Goal: Task Accomplishment & Management: Use online tool/utility

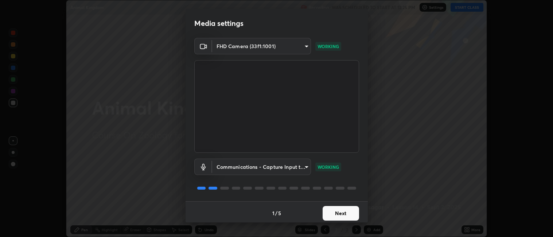
scroll to position [2, 0]
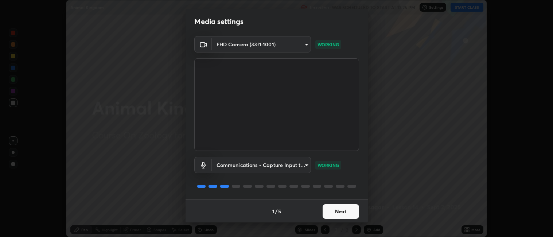
click at [342, 210] on button "Next" at bounding box center [341, 211] width 36 height 15
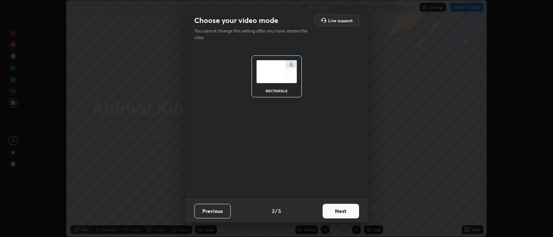
scroll to position [0, 0]
click at [341, 211] on button "Next" at bounding box center [341, 211] width 36 height 15
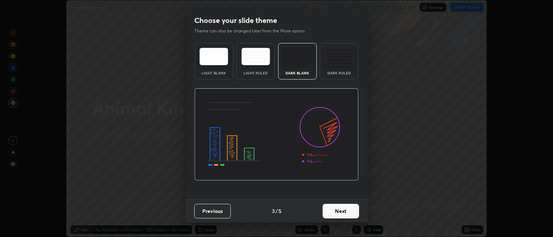
click at [338, 211] on button "Next" at bounding box center [341, 211] width 36 height 15
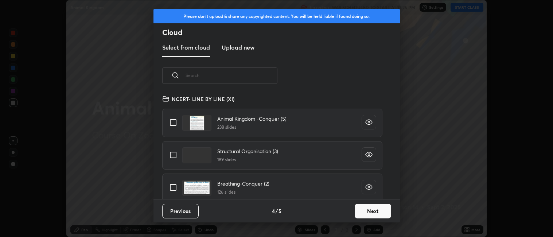
scroll to position [105, 234]
click at [174, 123] on input "grid" at bounding box center [173, 122] width 15 height 15
checkbox input "true"
click at [379, 209] on button "Next" at bounding box center [373, 211] width 36 height 15
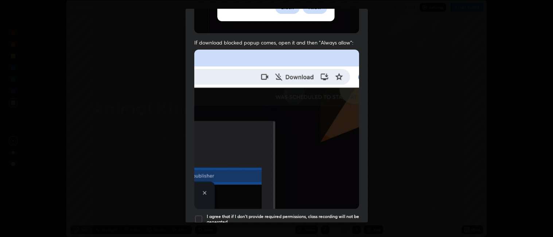
scroll to position [151, 0]
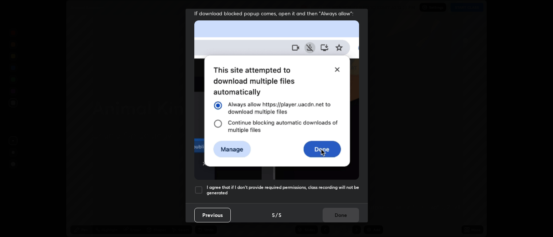
click at [200, 186] on div at bounding box center [198, 190] width 9 height 9
click at [337, 210] on button "Done" at bounding box center [341, 215] width 36 height 15
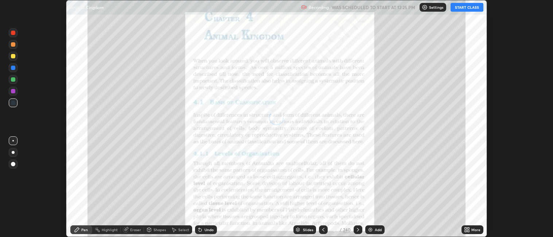
click at [308, 231] on div "Slides" at bounding box center [308, 230] width 10 height 4
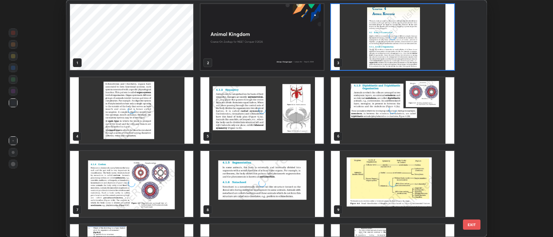
scroll to position [234, 417]
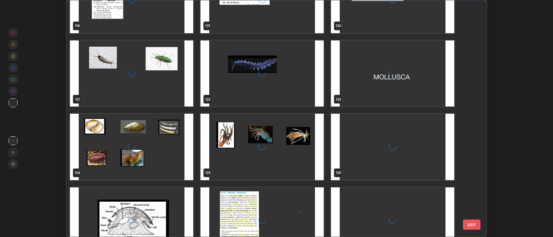
click at [406, 177] on div "118 119 120 121 122 123 124 125 126 127 128 129 130 131 132" at bounding box center [270, 118] width 408 height 237
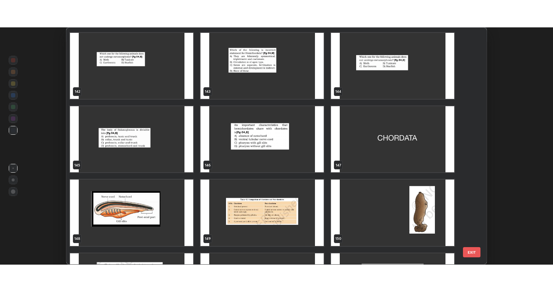
scroll to position [3446, 0]
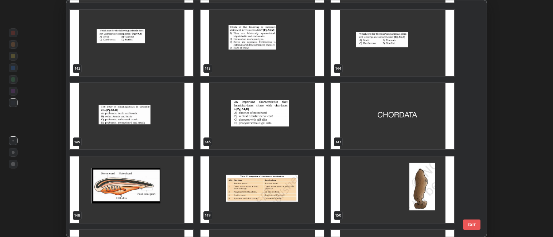
click at [420, 129] on img "grid" at bounding box center [392, 116] width 123 height 66
click at [419, 131] on img "grid" at bounding box center [392, 116] width 123 height 66
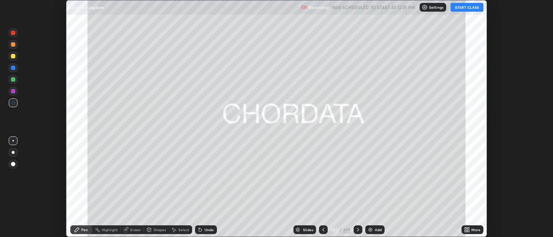
click at [469, 228] on icon at bounding box center [469, 229] width 2 height 2
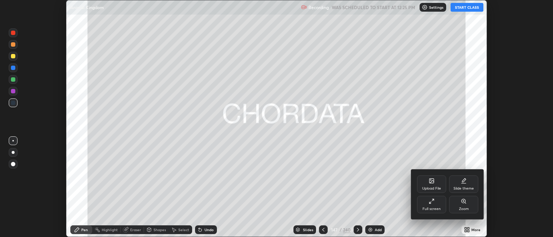
click at [469, 228] on div at bounding box center [276, 118] width 553 height 237
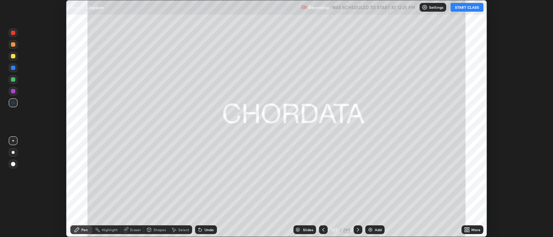
click at [466, 228] on icon at bounding box center [466, 229] width 2 height 2
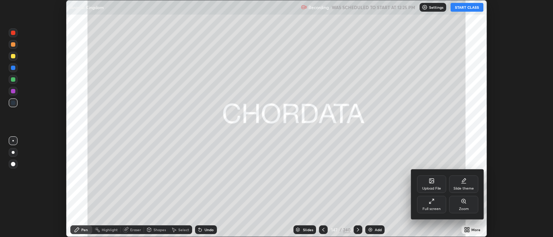
click at [435, 204] on div "Full screen" at bounding box center [431, 205] width 29 height 18
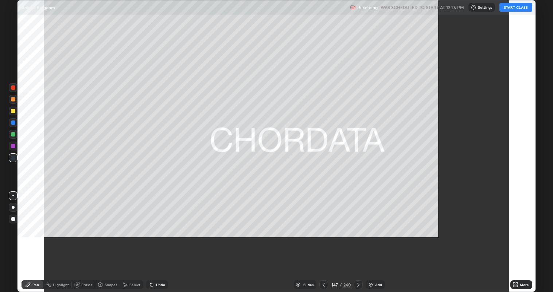
scroll to position [292, 553]
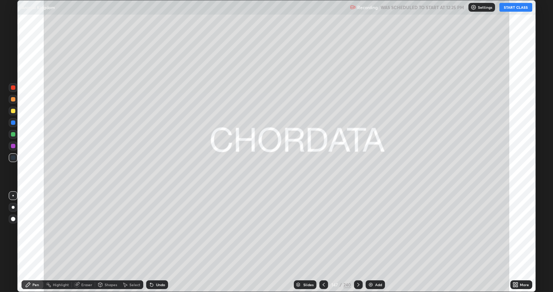
click at [516, 9] on button "START CLASS" at bounding box center [516, 7] width 33 height 9
click at [12, 111] on div at bounding box center [13, 111] width 4 height 4
click at [14, 135] on div at bounding box center [13, 134] width 4 height 4
click at [16, 112] on div at bounding box center [13, 111] width 9 height 9
click at [15, 146] on div at bounding box center [13, 146] width 4 height 4
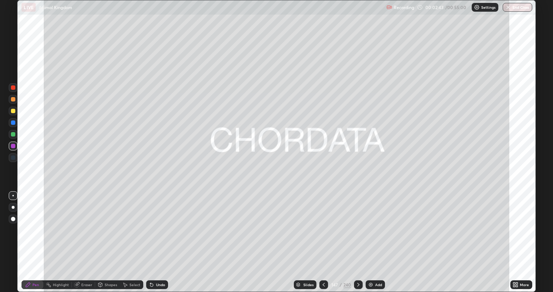
click at [12, 110] on div at bounding box center [13, 111] width 4 height 4
click at [13, 99] on div at bounding box center [13, 99] width 4 height 4
click at [376, 237] on div "Add" at bounding box center [378, 285] width 7 height 4
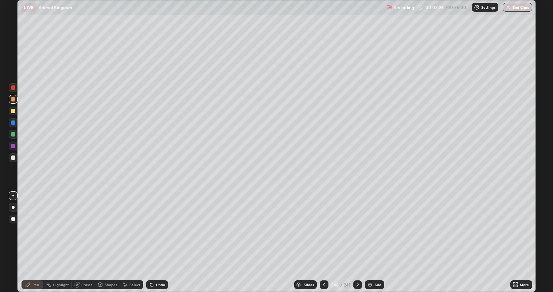
click at [15, 157] on div at bounding box center [13, 157] width 4 height 4
click at [13, 111] on div at bounding box center [13, 111] width 4 height 4
click at [16, 135] on div at bounding box center [13, 134] width 9 height 9
click at [13, 158] on div at bounding box center [13, 157] width 4 height 4
click at [15, 135] on div at bounding box center [13, 134] width 9 height 9
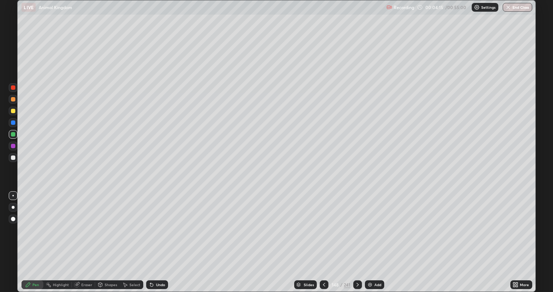
click at [65, 237] on div "Highlight" at bounding box center [61, 285] width 16 height 4
click at [12, 237] on icon at bounding box center [12, 259] width 1 height 1
click at [14, 101] on div at bounding box center [13, 99] width 4 height 4
click at [35, 237] on div "Pen" at bounding box center [35, 285] width 7 height 4
click at [13, 111] on div at bounding box center [13, 111] width 4 height 4
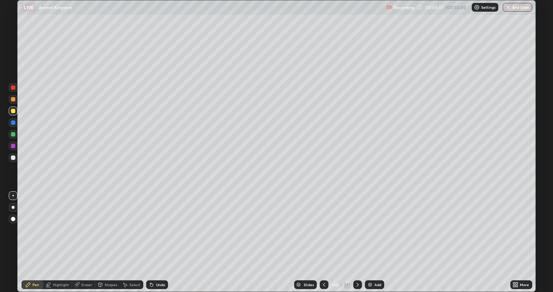
click at [11, 159] on div at bounding box center [13, 157] width 9 height 9
click at [13, 111] on div at bounding box center [13, 111] width 4 height 4
click at [13, 101] on div at bounding box center [13, 99] width 4 height 4
click at [15, 156] on div at bounding box center [13, 157] width 9 height 9
click at [13, 101] on div at bounding box center [13, 99] width 4 height 4
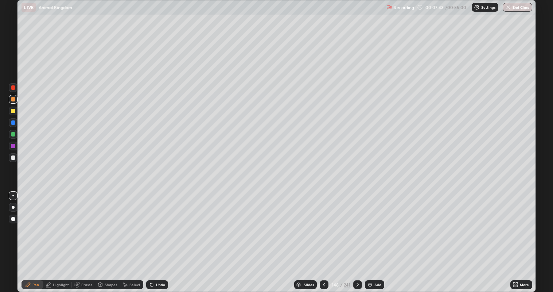
click at [15, 87] on div at bounding box center [13, 87] width 4 height 4
click at [14, 135] on div at bounding box center [13, 134] width 4 height 4
click at [14, 99] on div at bounding box center [13, 99] width 4 height 4
click at [15, 136] on div at bounding box center [13, 134] width 9 height 9
click at [13, 147] on div at bounding box center [13, 146] width 4 height 4
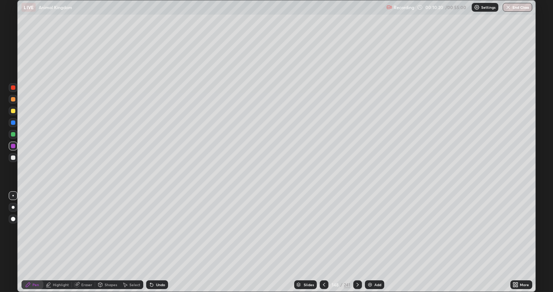
click at [13, 146] on div at bounding box center [13, 146] width 4 height 4
click at [311, 237] on div "Slides" at bounding box center [309, 285] width 10 height 4
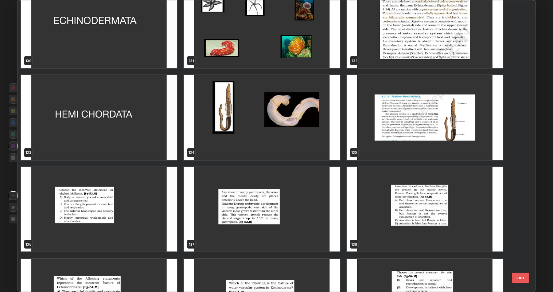
scroll to position [3963, 0]
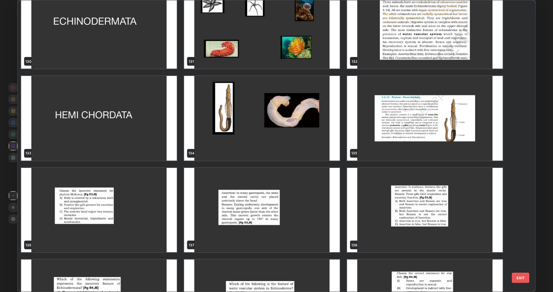
click at [261, 137] on img "grid" at bounding box center [262, 118] width 156 height 84
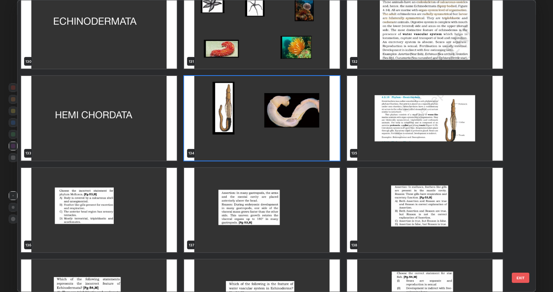
click at [260, 136] on img "grid" at bounding box center [262, 118] width 156 height 84
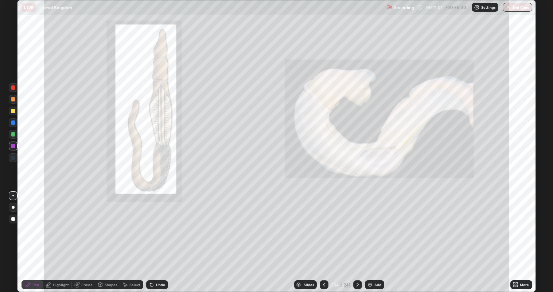
click at [13, 99] on div at bounding box center [13, 99] width 4 height 4
click at [12, 99] on div at bounding box center [13, 99] width 4 height 4
click at [13, 111] on div at bounding box center [13, 111] width 4 height 4
click at [12, 88] on div at bounding box center [13, 87] width 4 height 4
click at [311, 237] on div "Slides" at bounding box center [309, 285] width 10 height 4
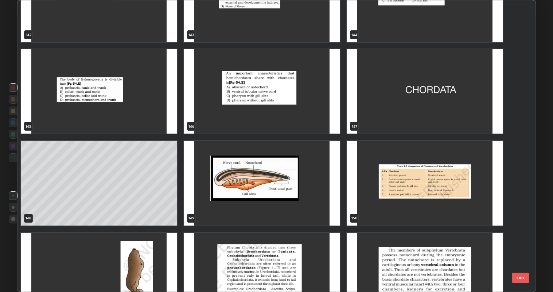
scroll to position [4359, 0]
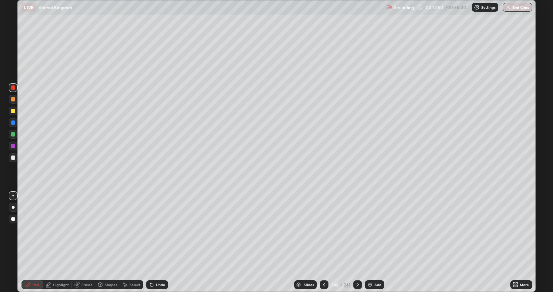
click at [13, 111] on div at bounding box center [13, 111] width 4 height 4
click at [358, 237] on icon at bounding box center [358, 285] width 6 height 6
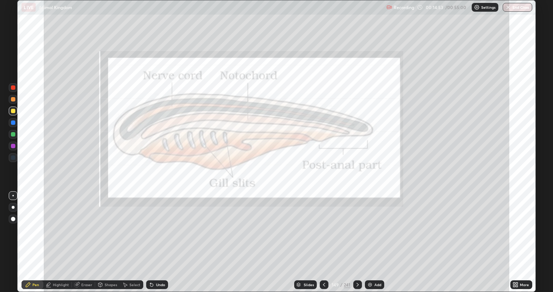
click at [324, 237] on icon at bounding box center [324, 285] width 6 height 6
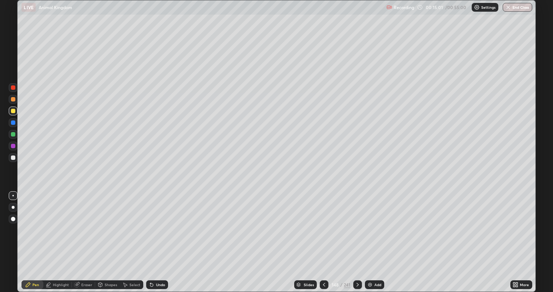
click at [360, 237] on div at bounding box center [357, 284] width 9 height 9
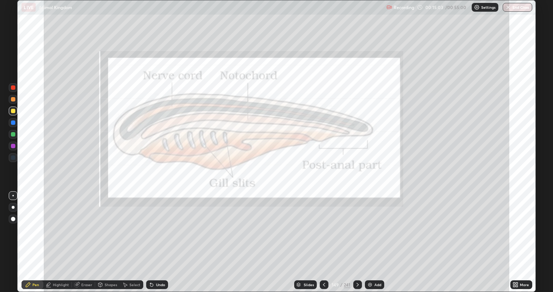
click at [55, 237] on div "Highlight" at bounding box center [61, 285] width 16 height 4
click at [152, 237] on icon at bounding box center [152, 285] width 6 height 6
click at [151, 237] on icon at bounding box center [151, 284] width 3 height 3
click at [156, 237] on div "Undo" at bounding box center [160, 285] width 9 height 4
click at [38, 237] on div "Pen" at bounding box center [35, 285] width 7 height 4
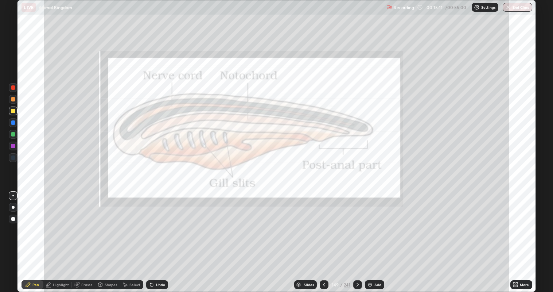
click at [31, 237] on div "Pen" at bounding box center [33, 284] width 22 height 9
click at [55, 237] on div "Highlight" at bounding box center [61, 285] width 16 height 4
click at [15, 237] on icon at bounding box center [13, 248] width 6 height 6
click at [360, 237] on div at bounding box center [357, 284] width 9 height 9
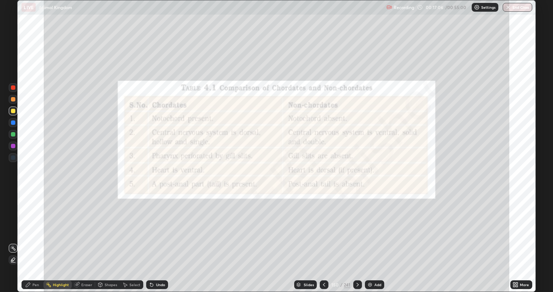
click at [361, 237] on div at bounding box center [357, 284] width 9 height 9
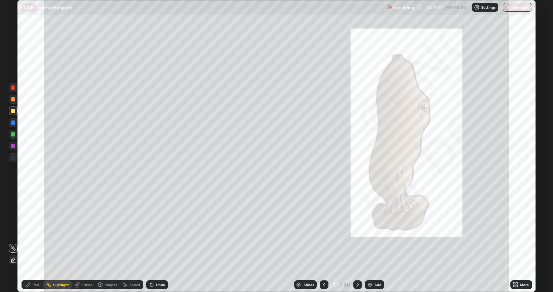
click at [38, 237] on div "Pen" at bounding box center [35, 285] width 7 height 4
click at [14, 97] on div at bounding box center [13, 99] width 4 height 4
click at [324, 237] on icon at bounding box center [324, 285] width 6 height 6
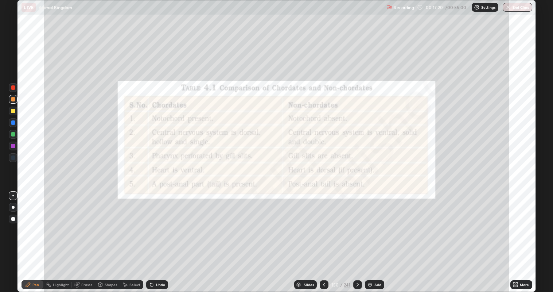
click at [376, 237] on div "Add" at bounding box center [378, 285] width 7 height 4
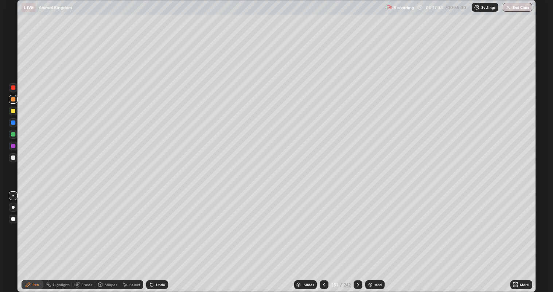
click at [17, 161] on div at bounding box center [13, 158] width 9 height 12
click at [105, 237] on div "Shapes" at bounding box center [111, 285] width 12 height 4
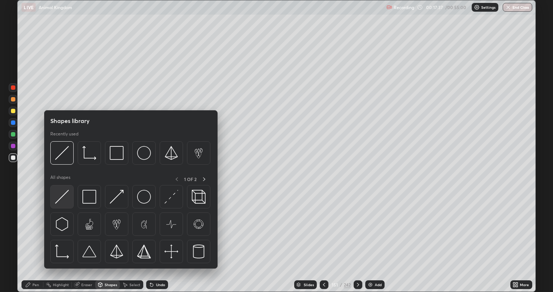
click at [62, 197] on img at bounding box center [62, 197] width 14 height 14
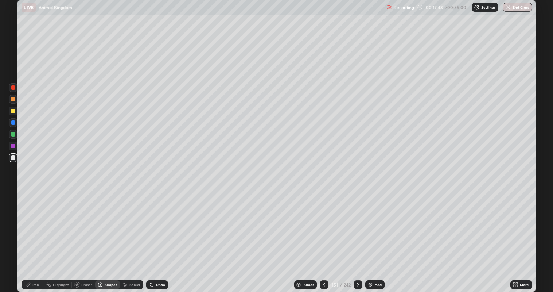
click at [36, 237] on div "Pen" at bounding box center [35, 285] width 7 height 4
click at [13, 133] on div at bounding box center [13, 134] width 4 height 4
click at [13, 146] on div at bounding box center [13, 146] width 4 height 4
click at [111, 237] on div "Shapes" at bounding box center [111, 285] width 12 height 4
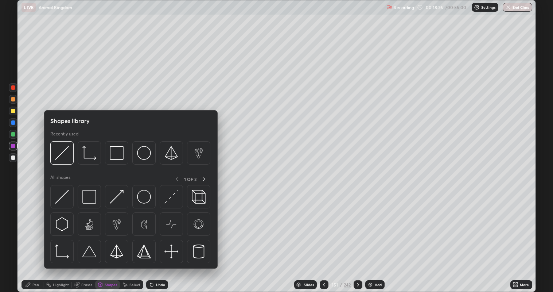
click at [16, 204] on div at bounding box center [13, 179] width 12 height 195
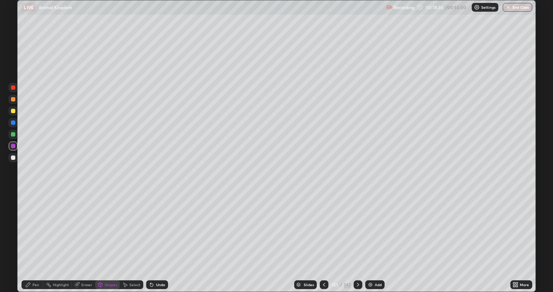
click at [133, 237] on div "Select" at bounding box center [134, 285] width 11 height 4
click at [34, 237] on div "Pen" at bounding box center [35, 285] width 7 height 4
click at [107, 237] on div "Shapes" at bounding box center [111, 285] width 12 height 4
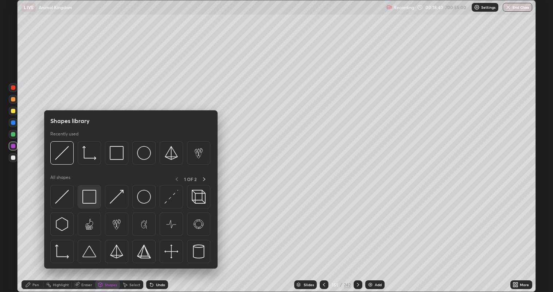
click at [90, 199] on img at bounding box center [89, 197] width 14 height 14
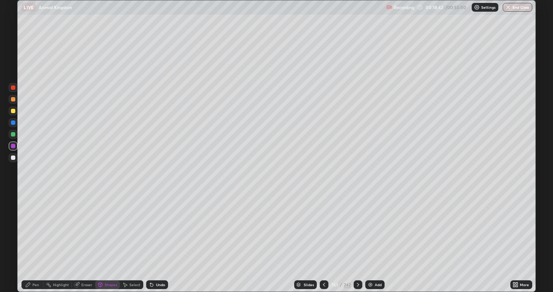
click at [103, 237] on div "Shapes" at bounding box center [107, 284] width 25 height 9
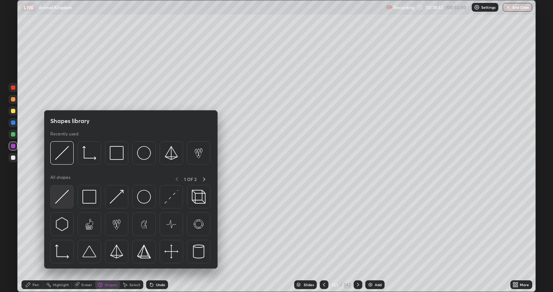
click at [61, 199] on img at bounding box center [62, 197] width 14 height 14
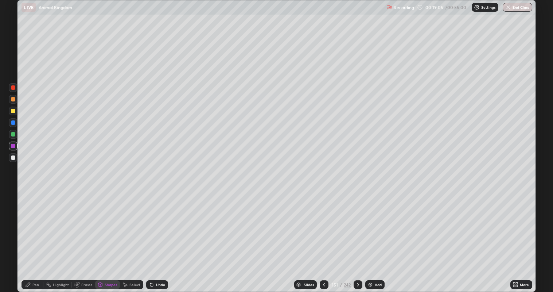
click at [32, 237] on div "Pen" at bounding box center [33, 284] width 22 height 9
click at [13, 111] on div at bounding box center [13, 111] width 4 height 4
click at [158, 237] on div "Undo" at bounding box center [160, 285] width 9 height 4
click at [157, 237] on div "Undo" at bounding box center [160, 285] width 9 height 4
click at [156, 237] on div "Undo" at bounding box center [160, 285] width 9 height 4
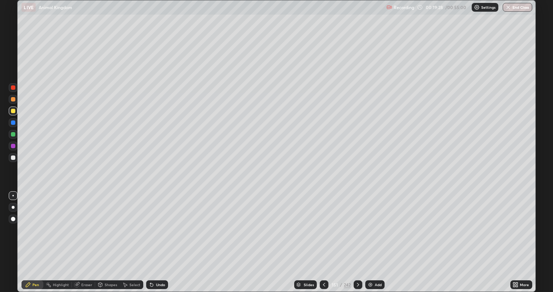
click at [157, 237] on div "Undo" at bounding box center [160, 285] width 9 height 4
click at [156, 237] on div "Undo" at bounding box center [160, 285] width 9 height 4
click at [157, 237] on div "Undo" at bounding box center [160, 285] width 9 height 4
click at [158, 237] on div "Undo" at bounding box center [157, 284] width 22 height 9
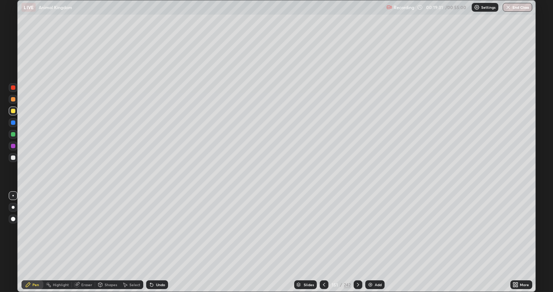
click at [159, 237] on div "Undo" at bounding box center [160, 285] width 9 height 4
click at [160, 237] on div "Undo" at bounding box center [160, 285] width 9 height 4
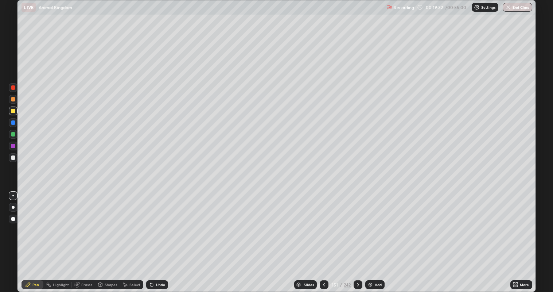
click at [161, 237] on div "Undo" at bounding box center [157, 284] width 22 height 9
click at [14, 100] on div at bounding box center [13, 99] width 4 height 4
click at [15, 100] on div at bounding box center [13, 99] width 4 height 4
click at [15, 158] on div at bounding box center [13, 157] width 9 height 9
click at [15, 101] on div at bounding box center [13, 99] width 9 height 9
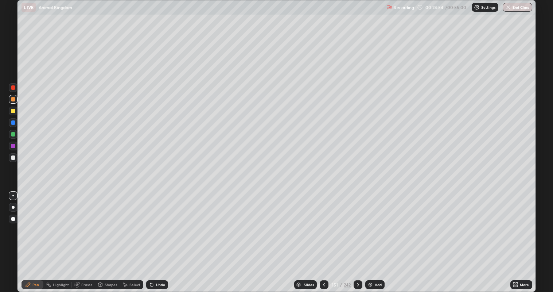
click at [13, 156] on div at bounding box center [13, 157] width 4 height 4
click at [13, 111] on div at bounding box center [13, 111] width 4 height 4
click at [15, 135] on div at bounding box center [13, 134] width 4 height 4
click at [377, 237] on div "Add" at bounding box center [378, 285] width 7 height 4
click at [14, 111] on div at bounding box center [13, 111] width 4 height 4
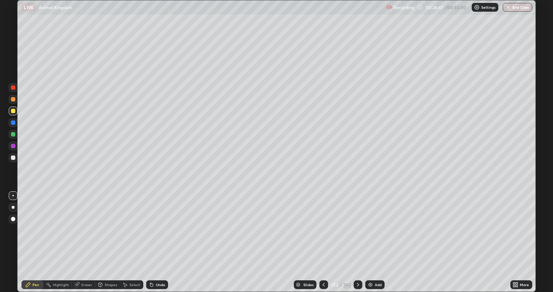
click at [17, 100] on div at bounding box center [13, 99] width 9 height 9
click at [13, 158] on div at bounding box center [13, 157] width 4 height 4
click at [13, 112] on div at bounding box center [13, 111] width 4 height 4
click at [14, 99] on div at bounding box center [13, 99] width 4 height 4
click at [15, 111] on div at bounding box center [13, 111] width 4 height 4
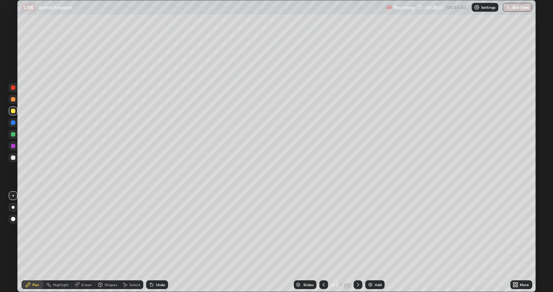
click at [13, 146] on div at bounding box center [13, 146] width 4 height 4
click at [15, 159] on div at bounding box center [13, 157] width 9 height 9
click at [13, 111] on div at bounding box center [13, 111] width 4 height 4
click at [14, 135] on div at bounding box center [13, 134] width 4 height 4
click at [14, 162] on div at bounding box center [13, 157] width 9 height 9
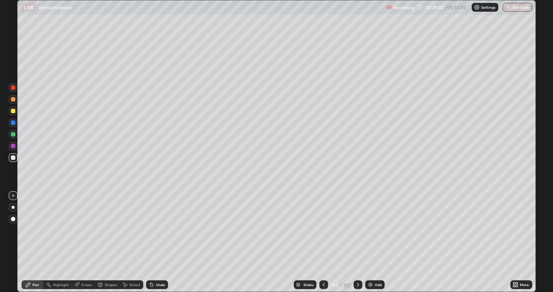
click at [12, 134] on div at bounding box center [13, 134] width 4 height 4
click at [13, 158] on div at bounding box center [13, 157] width 4 height 4
click at [13, 112] on div at bounding box center [13, 111] width 4 height 4
click at [13, 159] on div at bounding box center [13, 157] width 4 height 4
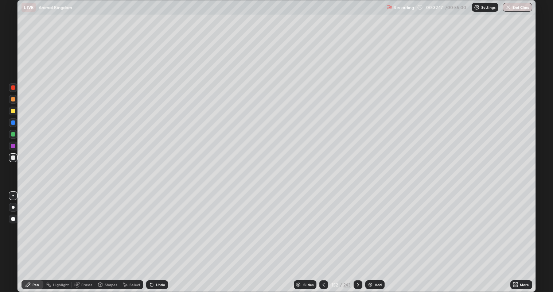
click at [15, 110] on div at bounding box center [13, 111] width 4 height 4
click at [13, 157] on div at bounding box center [13, 157] width 4 height 4
click at [13, 136] on div at bounding box center [13, 134] width 4 height 4
click at [12, 111] on div at bounding box center [13, 111] width 4 height 4
click at [14, 99] on div at bounding box center [13, 99] width 4 height 4
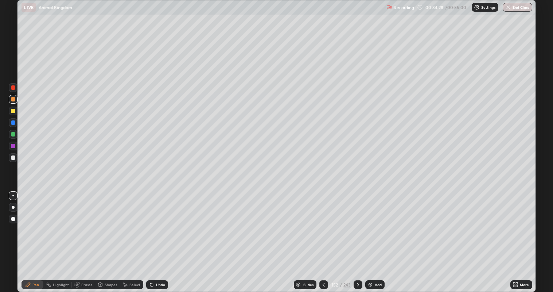
click at [14, 157] on div at bounding box center [13, 157] width 4 height 4
click at [133, 237] on div "Select" at bounding box center [134, 285] width 11 height 4
click at [88, 237] on div "Eraser" at bounding box center [86, 285] width 11 height 4
click at [35, 237] on div "Pen" at bounding box center [35, 285] width 7 height 4
click at [17, 97] on div at bounding box center [13, 99] width 9 height 9
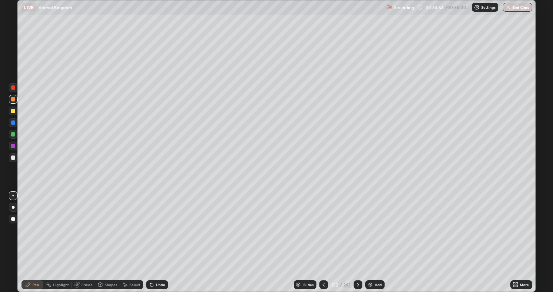
click at [14, 157] on div at bounding box center [13, 157] width 4 height 4
click at [13, 112] on div at bounding box center [13, 111] width 4 height 4
click at [13, 158] on div at bounding box center [13, 157] width 4 height 4
click at [375, 237] on div "Add" at bounding box center [378, 285] width 7 height 4
click at [15, 99] on div at bounding box center [13, 99] width 9 height 9
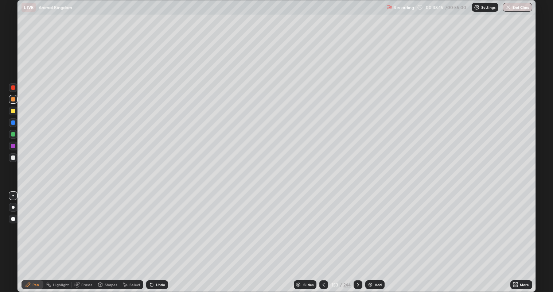
click at [14, 159] on div at bounding box center [13, 157] width 4 height 4
click at [15, 134] on div at bounding box center [13, 134] width 9 height 9
click at [16, 157] on div at bounding box center [13, 157] width 9 height 9
click at [13, 111] on div at bounding box center [13, 111] width 4 height 4
click at [15, 146] on div at bounding box center [13, 146] width 4 height 4
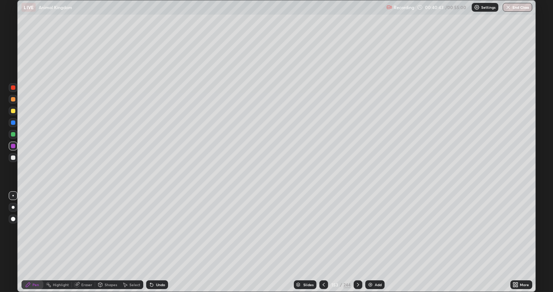
click at [14, 112] on div at bounding box center [13, 111] width 4 height 4
click at [16, 159] on div at bounding box center [13, 157] width 9 height 9
click at [13, 112] on div at bounding box center [13, 111] width 4 height 4
click at [13, 99] on div at bounding box center [13, 99] width 4 height 4
click at [12, 158] on div at bounding box center [13, 157] width 4 height 4
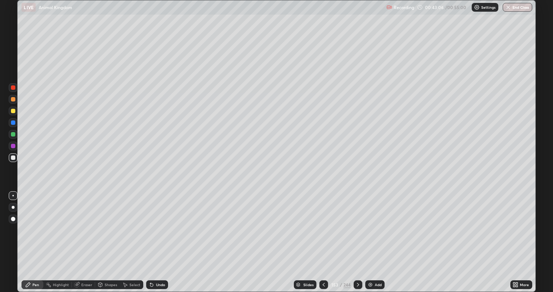
click at [13, 100] on div at bounding box center [13, 99] width 4 height 4
click at [11, 159] on div at bounding box center [13, 157] width 4 height 4
click at [12, 112] on div at bounding box center [13, 111] width 4 height 4
click at [12, 158] on div at bounding box center [13, 157] width 4 height 4
click at [13, 88] on div at bounding box center [13, 87] width 4 height 4
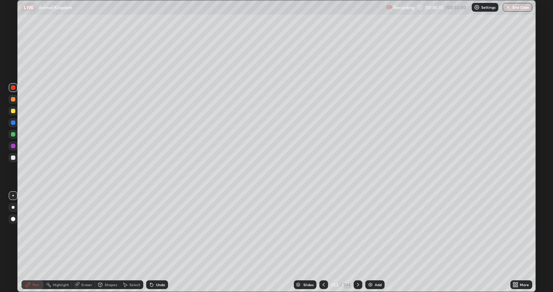
click at [13, 99] on div at bounding box center [13, 99] width 4 height 4
click at [161, 237] on div "Undo" at bounding box center [160, 285] width 9 height 4
click at [357, 237] on icon at bounding box center [358, 285] width 6 height 6
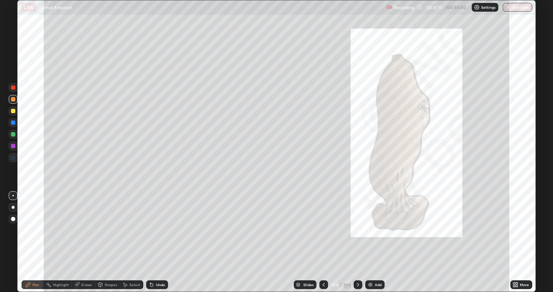
click at [357, 237] on icon at bounding box center [358, 285] width 6 height 6
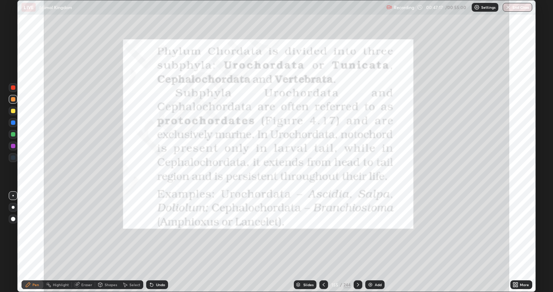
click at [36, 237] on div "Pen" at bounding box center [35, 285] width 7 height 4
click at [17, 85] on div at bounding box center [13, 87] width 9 height 9
click at [64, 237] on div "Highlight" at bounding box center [61, 285] width 16 height 4
click at [357, 237] on icon at bounding box center [358, 285] width 6 height 6
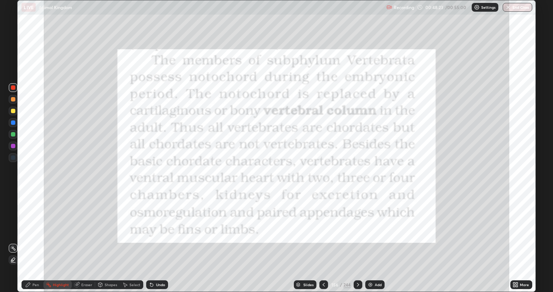
click at [518, 7] on button "End Class" at bounding box center [518, 7] width 30 height 9
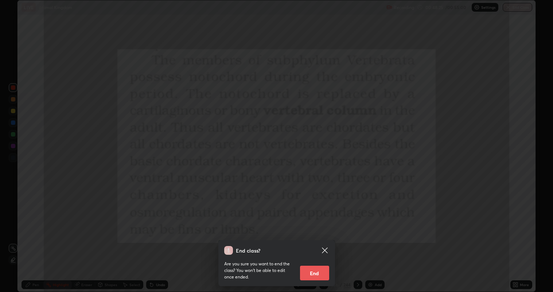
click at [314, 237] on button "End" at bounding box center [314, 273] width 29 height 15
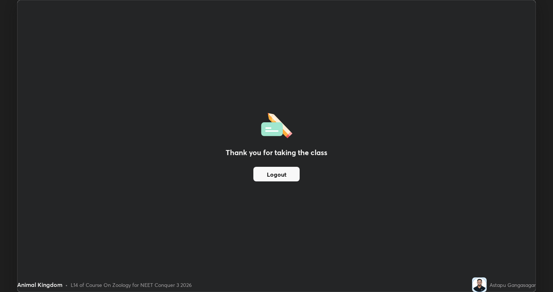
click at [279, 174] on button "Logout" at bounding box center [276, 174] width 46 height 15
click at [279, 173] on button "Logout" at bounding box center [276, 174] width 46 height 15
click at [280, 173] on button "Logout" at bounding box center [276, 174] width 46 height 15
